Goal: Transaction & Acquisition: Purchase product/service

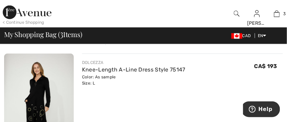
scroll to position [175, 0]
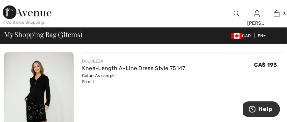
click at [227, 63] on div "DOLCEZZA Knee-Length A-Line Dress Style 75147 Color: As sample Size: L Final Sa…" at bounding box center [182, 71] width 201 height 27
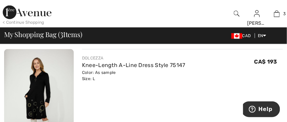
scroll to position [178, 0]
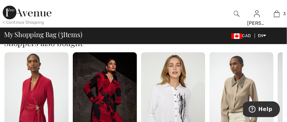
click at [210, 71] on img at bounding box center [242, 100] width 64 height 97
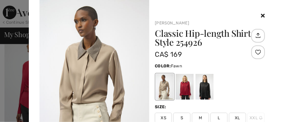
scroll to position [453, 0]
click at [209, 75] on div at bounding box center [205, 87] width 18 height 26
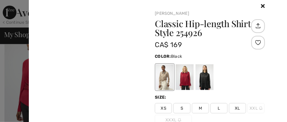
scroll to position [13, 0]
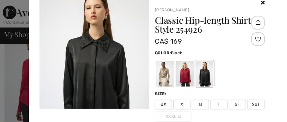
click at [261, 5] on icon at bounding box center [263, 2] width 4 height 5
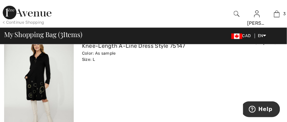
scroll to position [311, 0]
click at [220, 72] on div "DOLCEZZA Knee-Length A-Line Dress Style 75147 Color: As sample Size: L Final Sa…" at bounding box center [182, 83] width 201 height 106
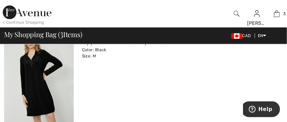
scroll to position [85, 0]
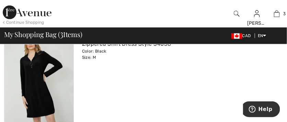
click at [204, 88] on div "COMPLI K Zippered Shift Dress Style 34038 Color: Black Size: M Final Sale CA$ 1…" at bounding box center [182, 81] width 201 height 106
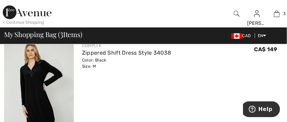
scroll to position [74, 0]
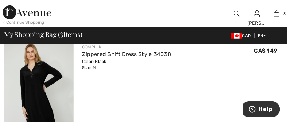
click at [215, 77] on div "COMPLI K Zippered Shift Dress Style 34038 Color: Black Size: M Final Sale CA$ 1…" at bounding box center [182, 91] width 201 height 106
click at [215, 78] on div "COMPLI K Zippered Shift Dress Style 34038 Color: Black Size: M Final Sale CA$ 1…" at bounding box center [182, 91] width 201 height 106
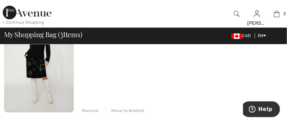
scroll to position [343, 0]
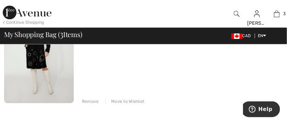
click at [93, 103] on div "Remove" at bounding box center [90, 101] width 17 height 6
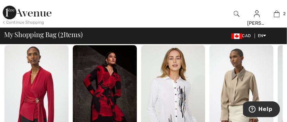
click at [212, 71] on img at bounding box center [242, 93] width 64 height 97
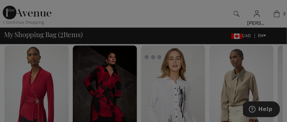
scroll to position [326, 0]
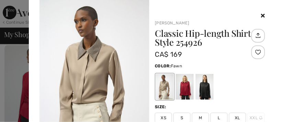
click at [261, 18] on icon at bounding box center [263, 15] width 4 height 5
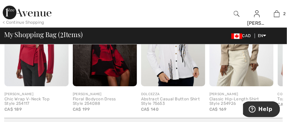
click at [214, 77] on img at bounding box center [242, 38] width 64 height 97
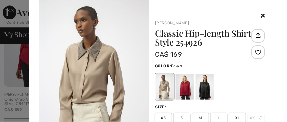
click at [261, 17] on icon at bounding box center [263, 15] width 4 height 5
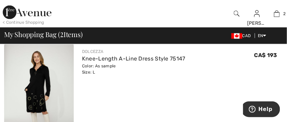
scroll to position [182, 0]
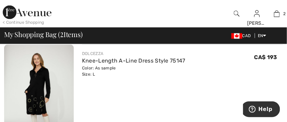
click at [217, 85] on div "DOLCEZZA Knee-Length A-Line Dress Style 75147 Color: As sample Size: L Final Sa…" at bounding box center [182, 98] width 201 height 106
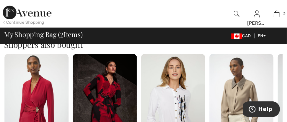
scroll to position [317, 0]
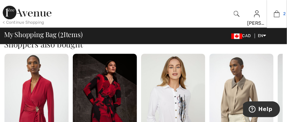
click at [280, 16] on img at bounding box center [277, 14] width 6 height 8
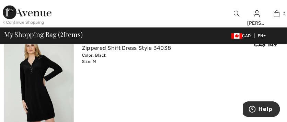
scroll to position [80, 0]
click at [225, 63] on div "COMPLI K Zippered Shift Dress Style 34038 Color: Black Size: M Final Sale CA$ 1…" at bounding box center [182, 51] width 201 height 27
click at [217, 67] on div "COMPLI K Zippered Shift Dress Style 34038 Color: Black Size: M Final Sale CA$ 1…" at bounding box center [182, 85] width 201 height 106
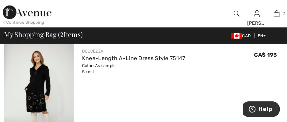
scroll to position [183, 0]
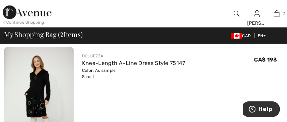
click at [215, 71] on div "DOLCEZZA Knee-Length A-Line Dress Style 75147 Color: As sample Size: L Final Sa…" at bounding box center [182, 66] width 201 height 27
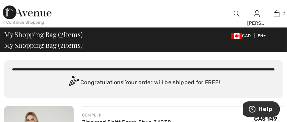
scroll to position [0, 0]
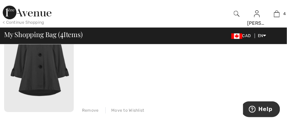
scroll to position [459, 0]
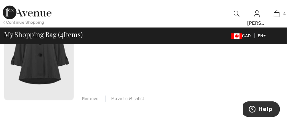
click at [100, 100] on div "Remove Move to Wishlist" at bounding box center [182, 98] width 201 height 8
drag, startPoint x: 91, startPoint y: 99, endPoint x: 87, endPoint y: 95, distance: 5.8
click at [87, 95] on div "Remove Move to Wishlist" at bounding box center [182, 98] width 201 height 8
click at [87, 98] on div "Remove" at bounding box center [90, 99] width 17 height 6
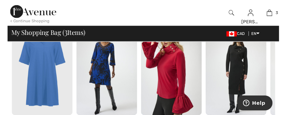
scroll to position [451, 0]
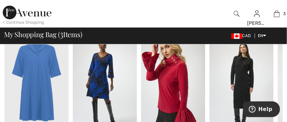
drag, startPoint x: 278, startPoint y: 14, endPoint x: 142, endPoint y: 20, distance: 136.9
click at [142, 20] on div at bounding box center [126, 13] width 144 height 27
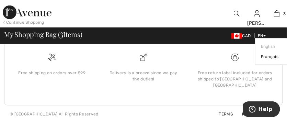
scroll to position [667, 0]
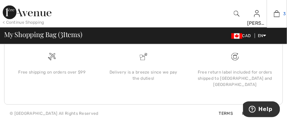
click at [281, 15] on link "3" at bounding box center [277, 14] width 20 height 8
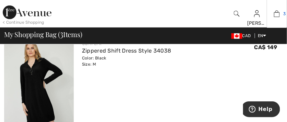
scroll to position [89, 0]
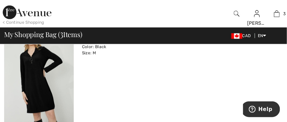
click at [201, 75] on div "COMPLI K Zippered Shift Dress Style 34038 Color: Black Size: M Final Sale CA$ 1…" at bounding box center [182, 76] width 201 height 106
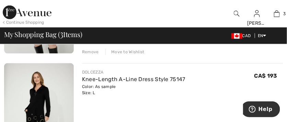
scroll to position [184, 0]
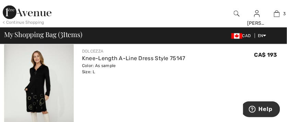
click at [246, 52] on div "DOLCEZZA Knee-Length A-Line Dress Style 75147 Color: As sample Size: L Final Sa…" at bounding box center [182, 61] width 201 height 27
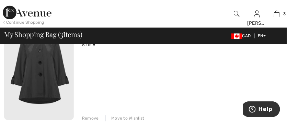
scroll to position [317, 0]
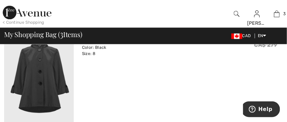
click at [242, 58] on div "JOSEPH RIBKOFF Relaxed Fit Button Closure Style 251018 Color: Black Size: 8 Fin…" at bounding box center [182, 77] width 201 height 106
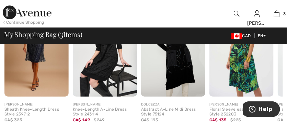
scroll to position [485, 0]
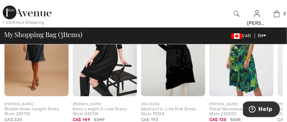
click at [242, 49] on img at bounding box center [242, 48] width 64 height 97
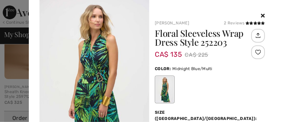
scroll to position [501, 0]
click at [261, 17] on icon at bounding box center [263, 15] width 4 height 5
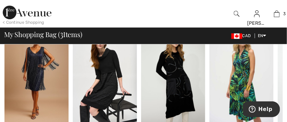
scroll to position [456, 0]
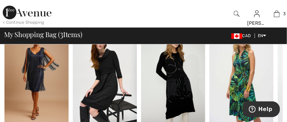
click at [183, 91] on img at bounding box center [173, 78] width 64 height 97
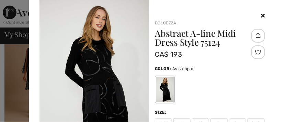
click at [269, 52] on div "Your browser does not support the video tag. Dolcezza Abstract A-line Midi Dres…" at bounding box center [158, 118] width 242 height 236
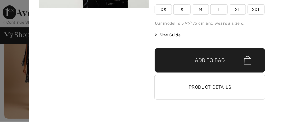
scroll to position [473, 0]
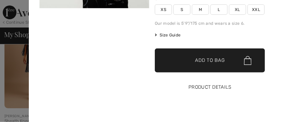
click at [215, 86] on button "Product Details" at bounding box center [210, 87] width 110 height 24
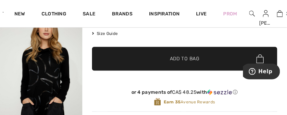
scroll to position [149, 0]
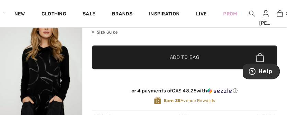
click at [228, 64] on span "✔ Added to Bag Add to Bag" at bounding box center [185, 58] width 186 height 24
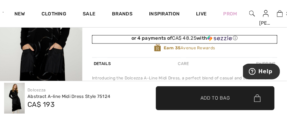
scroll to position [190, 0]
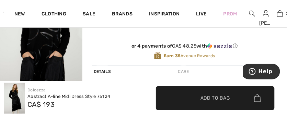
click at [267, 101] on span "✔ Added to Bag Add to Bag" at bounding box center [215, 99] width 119 height 24
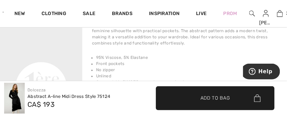
scroll to position [266, 0]
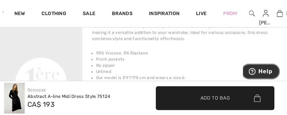
click at [253, 73] on circle "Help" at bounding box center [252, 73] width 1 height 1
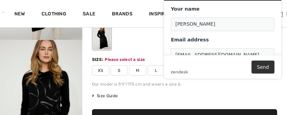
scroll to position [100, 0]
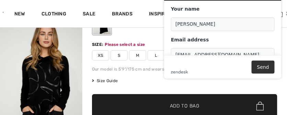
click at [138, 43] on div "Please select a size" at bounding box center [125, 45] width 40 height 6
click at [134, 46] on div "Please select a size" at bounding box center [125, 45] width 40 height 6
click at [143, 43] on div "Please select a size" at bounding box center [125, 45] width 40 height 6
click at [99, 45] on div "Size:" at bounding box center [98, 45] width 13 height 6
click at [115, 45] on div "Please select a size" at bounding box center [125, 45] width 40 height 6
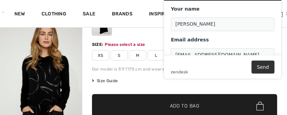
click at [133, 46] on div "Please select a size" at bounding box center [125, 45] width 40 height 6
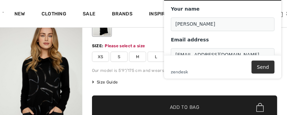
scroll to position [103, 0]
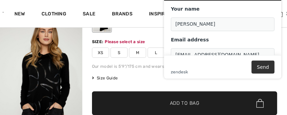
click at [115, 79] on span "Size Guide" at bounding box center [105, 78] width 26 height 6
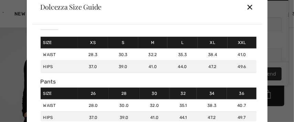
scroll to position [18, 0]
